Goal: Task Accomplishment & Management: Manage account settings

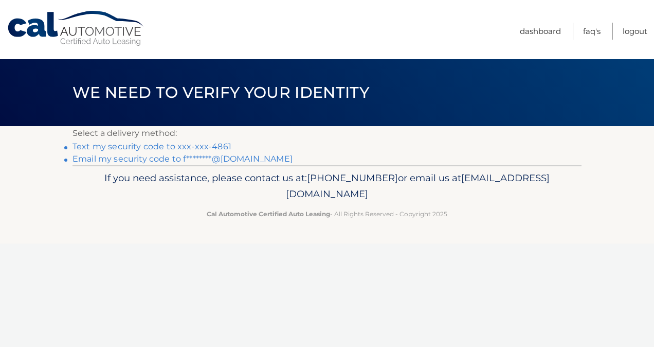
click at [185, 144] on link "Text my security code to xxx-xxx-4861" at bounding box center [152, 146] width 159 height 10
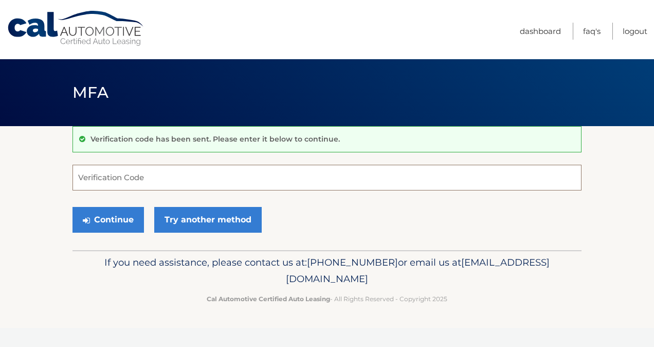
click at [97, 178] on input "Verification Code" at bounding box center [327, 178] width 509 height 26
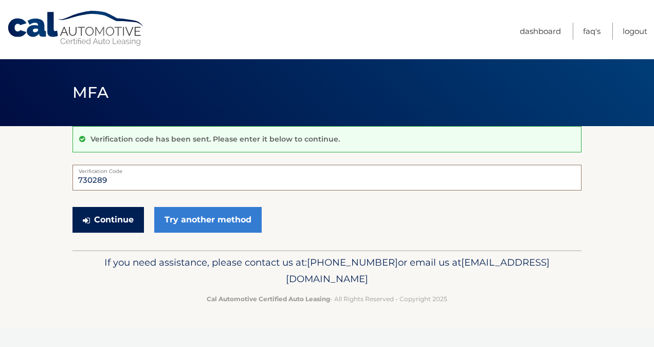
type input "730289"
click at [93, 221] on button "Continue" at bounding box center [108, 220] width 71 height 26
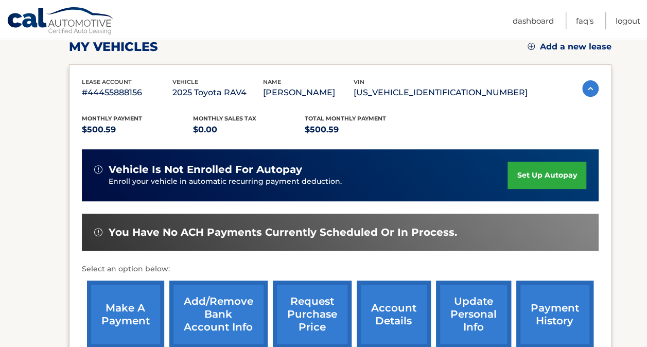
scroll to position [166, 0]
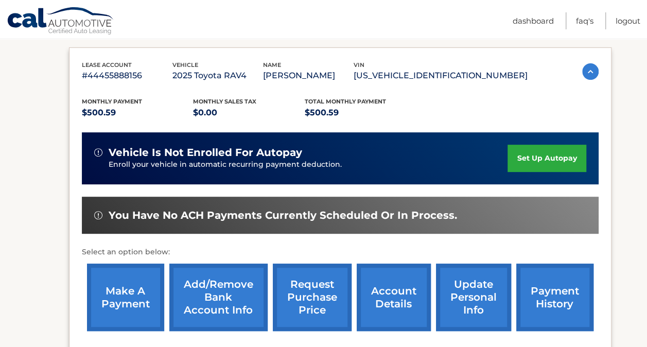
click at [117, 295] on link "make a payment" at bounding box center [125, 296] width 77 height 67
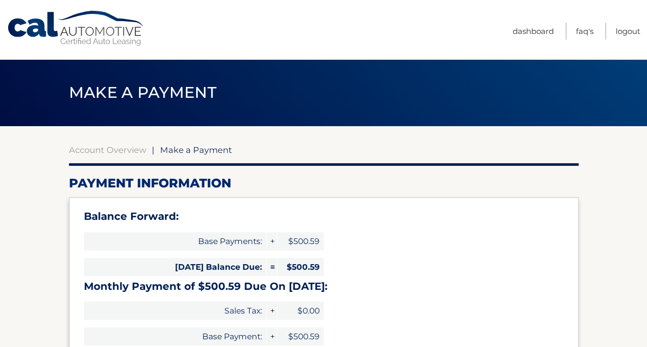
select select "N2U5NTJlZWUtYjdiMi00YTNmLTgyMzMtOTRjNTRiOWU0MWQz"
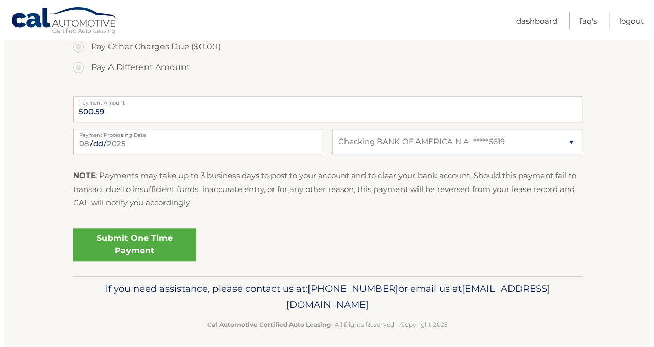
scroll to position [424, 0]
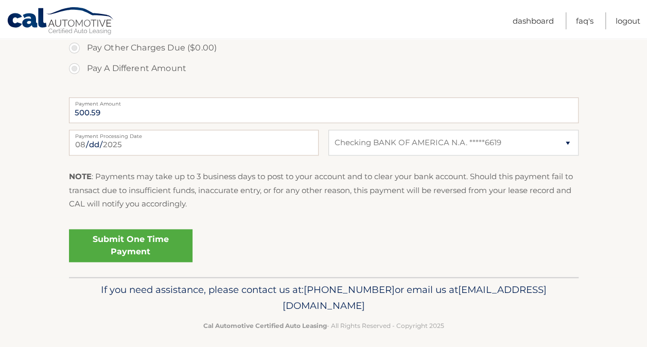
click at [115, 242] on link "Submit One Time Payment" at bounding box center [130, 245] width 123 height 33
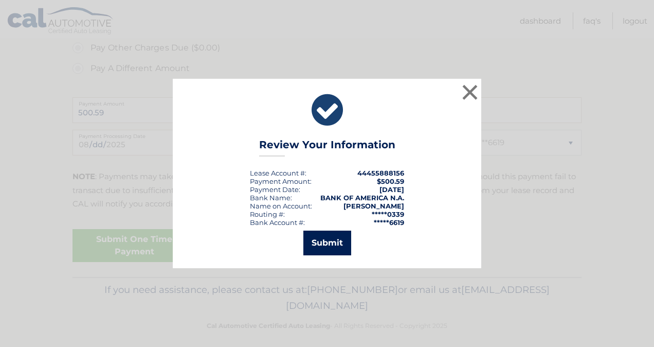
click at [341, 246] on button "Submit" at bounding box center [327, 242] width 48 height 25
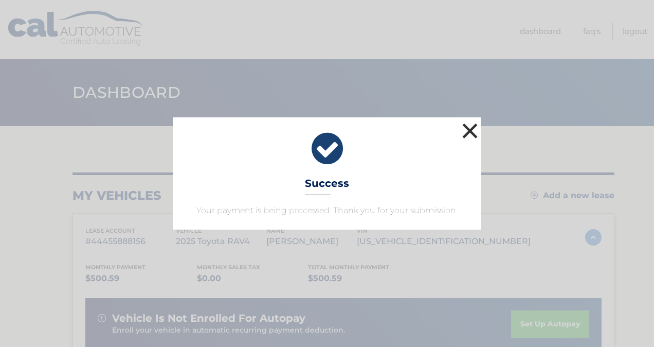
click at [472, 132] on button "×" at bounding box center [470, 130] width 21 height 21
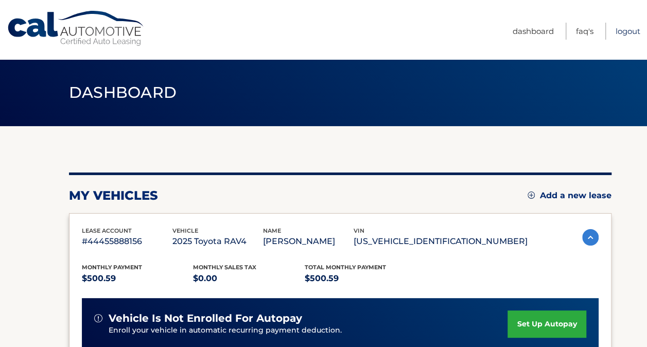
click at [628, 32] on link "Logout" at bounding box center [627, 31] width 25 height 17
